Goal: Task Accomplishment & Management: Manage account settings

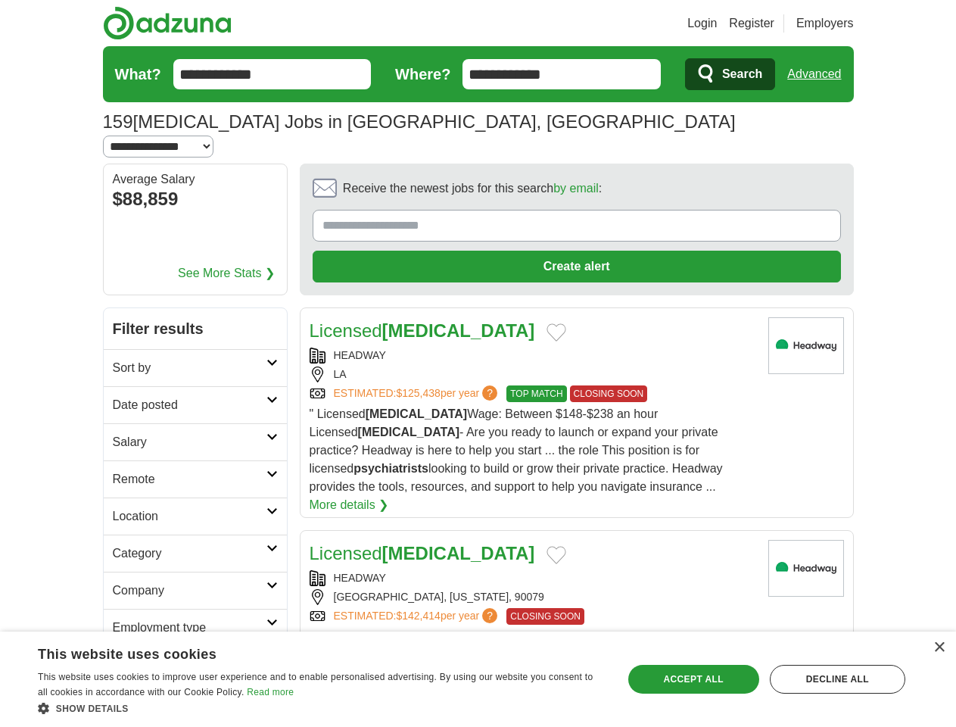
click at [717, 23] on link "Login" at bounding box center [702, 23] width 30 height 18
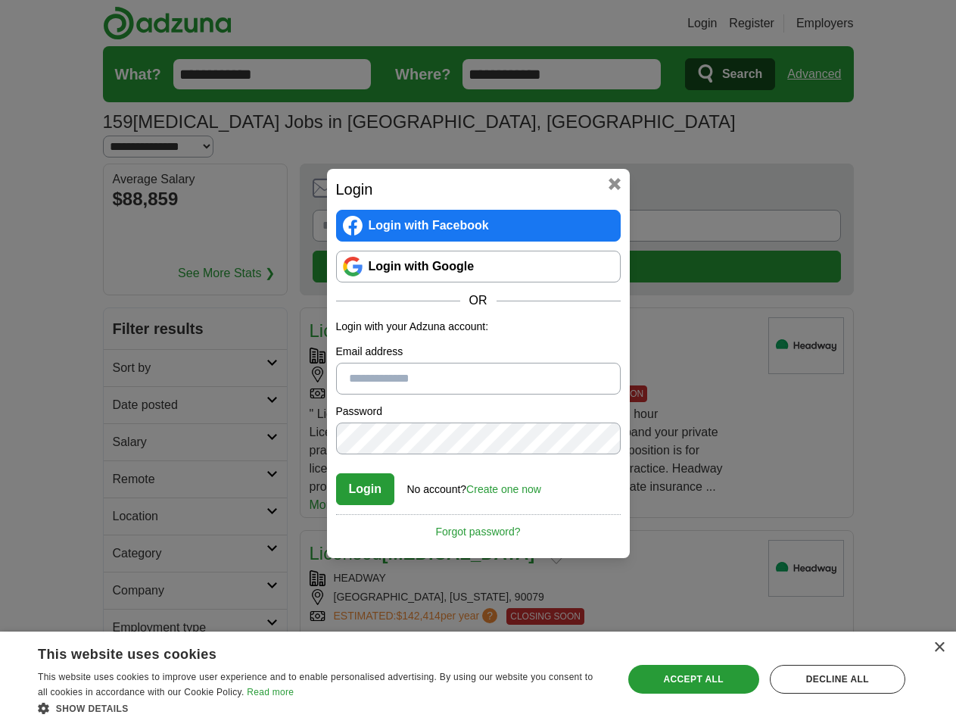
click at [820, 74] on div "Login Login with Facebook Login with Google OR Login with your Adzuna account: …" at bounding box center [478, 363] width 956 height 727
click at [182, 179] on div "Login Login with Facebook Login with Google OR Login with your Adzuna account: …" at bounding box center [478, 363] width 956 height 727
click at [535, 170] on div "Login Login with Facebook Login with Google OR Login with your Adzuna account: …" at bounding box center [478, 363] width 303 height 389
click at [885, 171] on div "Login Login with Facebook Login with Google OR Login with your Adzuna account: …" at bounding box center [478, 363] width 956 height 727
click at [127, 273] on div "Login Login with Facebook Login with Google OR Login with your Adzuna account: …" at bounding box center [478, 363] width 956 height 727
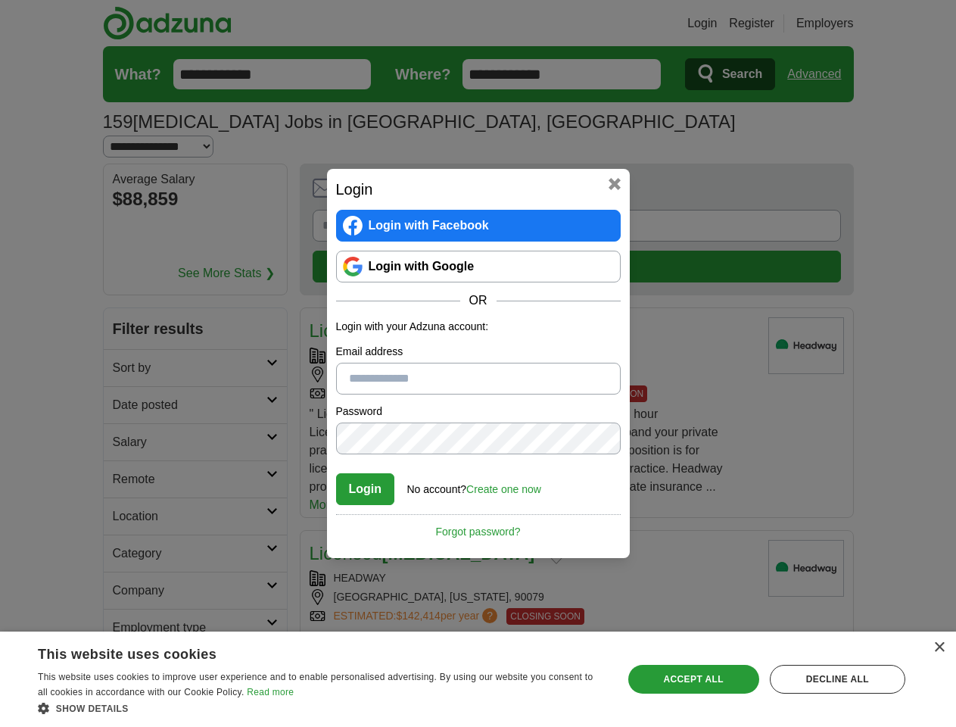
click at [127, 310] on div "Login Login with Facebook Login with Google OR Login with your Adzuna account: …" at bounding box center [478, 363] width 956 height 727
click at [127, 347] on div "Login Login with Facebook Login with Google OR Login with your Adzuna account: …" at bounding box center [478, 363] width 956 height 727
click at [127, 384] on div "Login Login with Facebook Login with Google OR Login with your Adzuna account: …" at bounding box center [478, 363] width 956 height 727
